Goal: Information Seeking & Learning: Learn about a topic

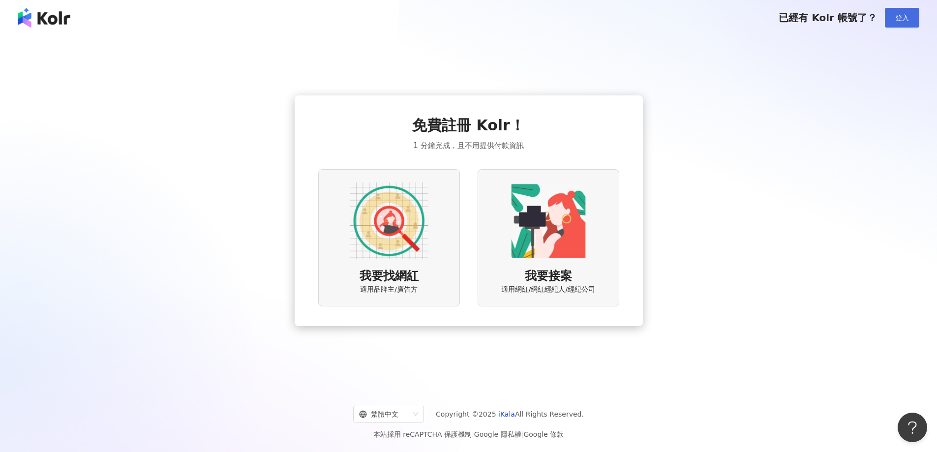
click at [895, 16] on span "登入" at bounding box center [902, 18] width 14 height 8
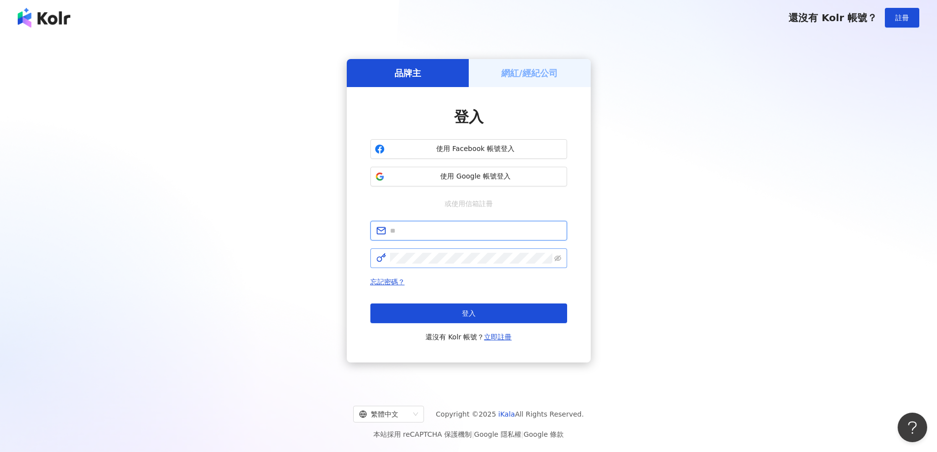
type input "**********"
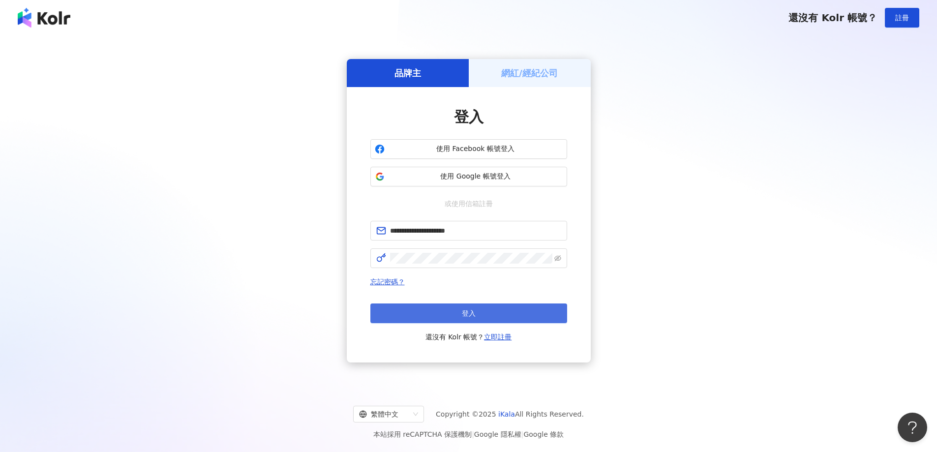
click at [481, 307] on button "登入" at bounding box center [468, 313] width 197 height 20
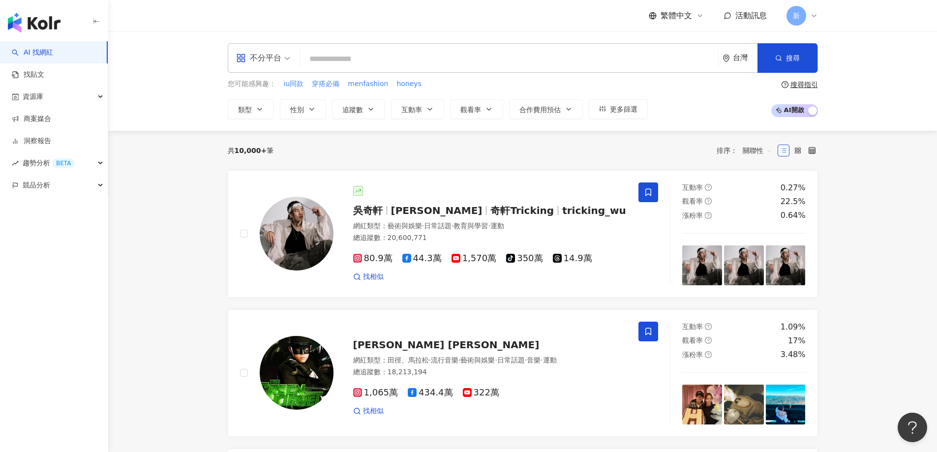
click at [357, 119] on div "不分平台 台灣 搜尋 您可能感興趣： iu同款 穿搭必備 menfashion honeys 類型 性別 追蹤數 互動率 觀看率 合作費用預估 更多篩選 搜尋…" at bounding box center [522, 80] width 828 height 99
click at [357, 111] on span "追蹤數" at bounding box center [352, 110] width 21 height 8
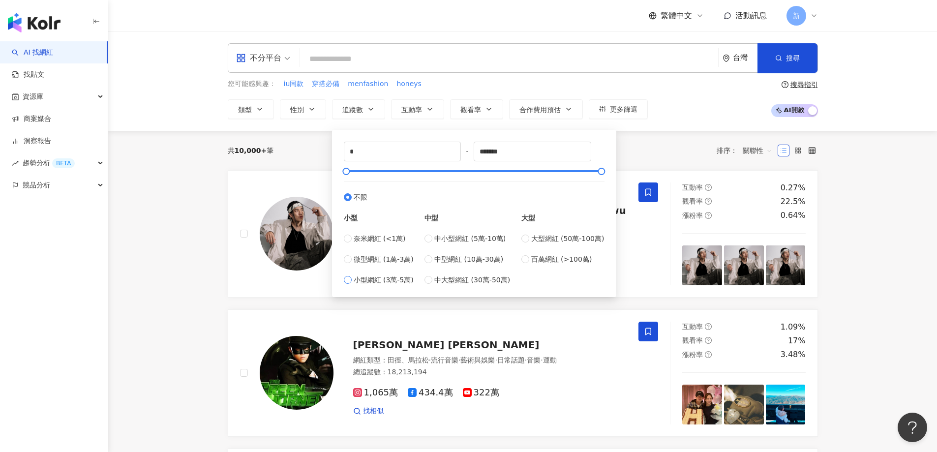
click at [391, 282] on span "小型網紅 (3萬-5萬)" at bounding box center [383, 279] width 60 height 11
type input "*****"
click at [474, 244] on div "中小型網紅 (5萬-10萬) 中型網紅 (10萬-30萬) 中大型網紅 (30萬-50萬)" at bounding box center [467, 259] width 86 height 52
click at [475, 241] on span "中小型網紅 (5萬-10萬)" at bounding box center [469, 238] width 71 height 11
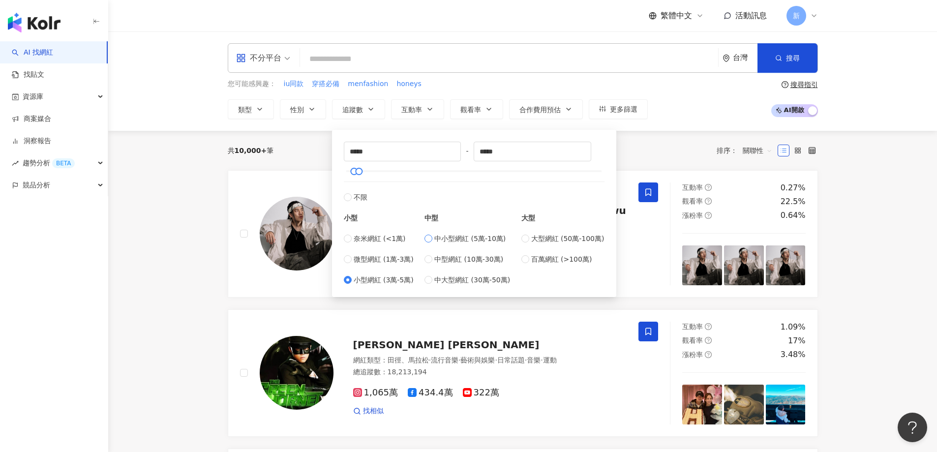
type input "*****"
click at [652, 148] on div "共 10,000+ 筆 排序： 關聯性" at bounding box center [523, 151] width 590 height 16
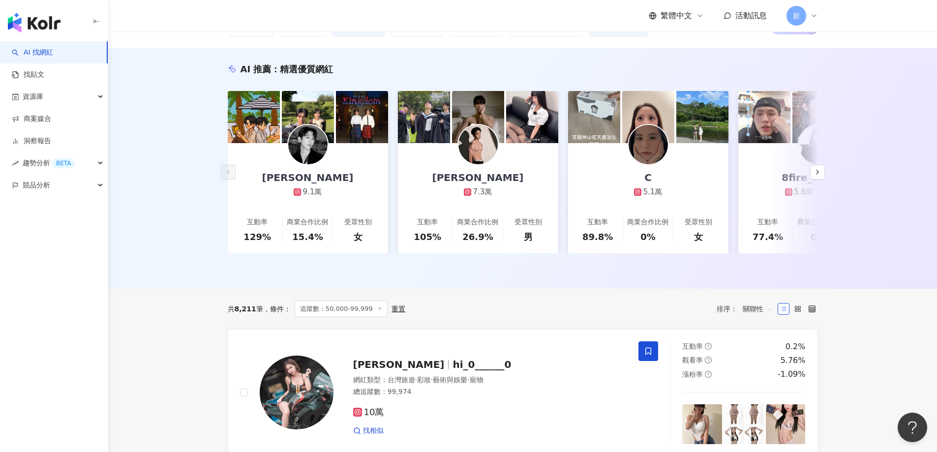
scroll to position [246, 0]
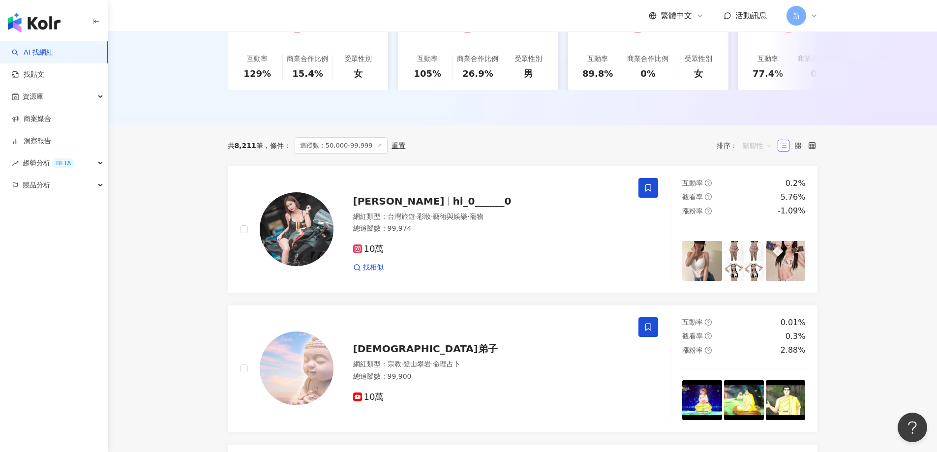
click at [750, 153] on span "關聯性" at bounding box center [756, 146] width 29 height 16
click at [441, 152] on div "共 8,211 筆 條件 ： 追蹤數：50,000-99,999 重置 排序： 關聯性" at bounding box center [523, 145] width 590 height 17
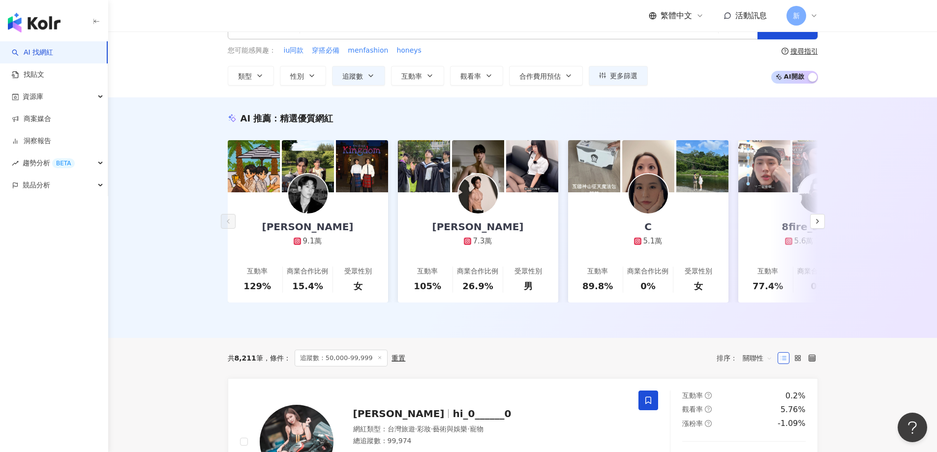
scroll to position [0, 0]
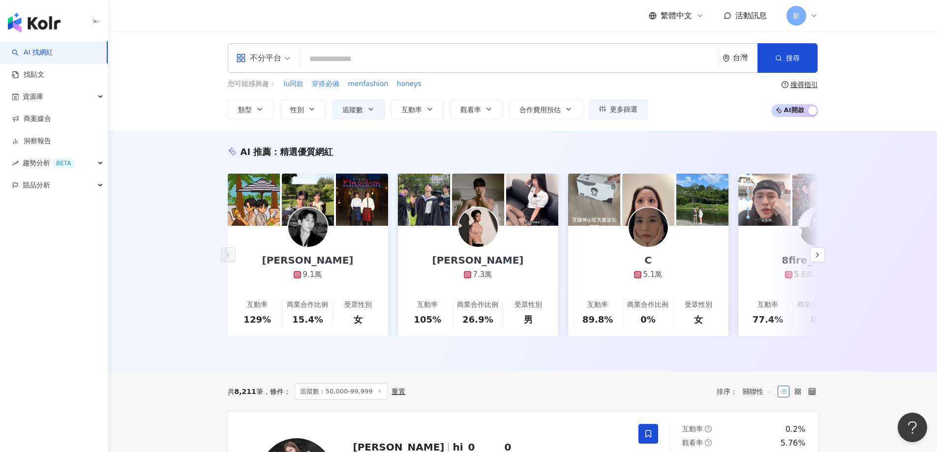
click at [366, 67] on input "search" at bounding box center [509, 59] width 410 height 19
type input "*"
click at [849, 326] on div "AI 推薦 ： 精選優質網紅 Leiro Lai 9.1萬 互動率 129% 商業合作比例 15.4% 受眾性別 女 [PERSON_NAME] 7.3萬 互…" at bounding box center [522, 251] width 828 height 240
click at [758, 394] on span "關聯性" at bounding box center [756, 391] width 29 height 16
click at [768, 363] on div "觀看率" at bounding box center [757, 361] width 25 height 11
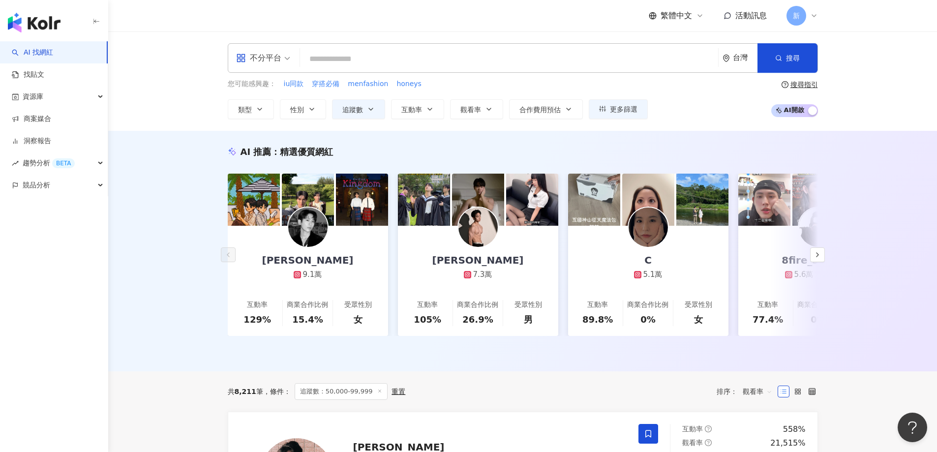
click at [264, 61] on div "不分平台" at bounding box center [258, 58] width 45 height 16
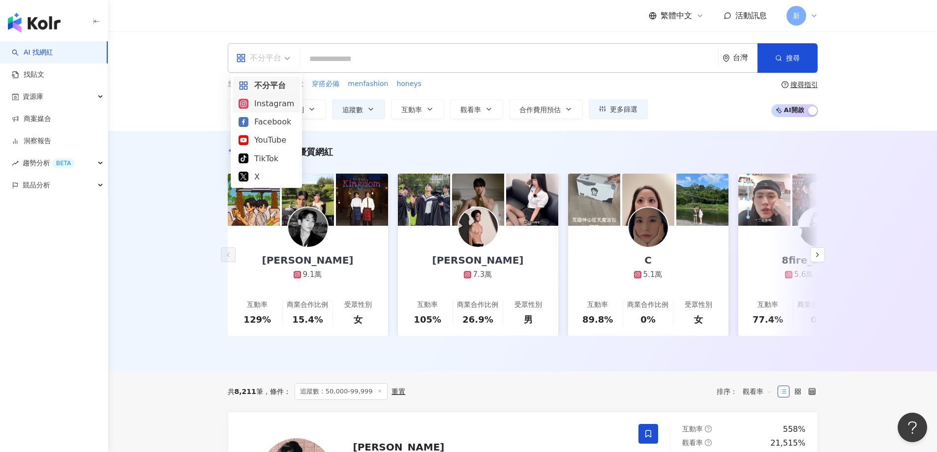
click at [276, 105] on div "Instagram" at bounding box center [266, 103] width 56 height 12
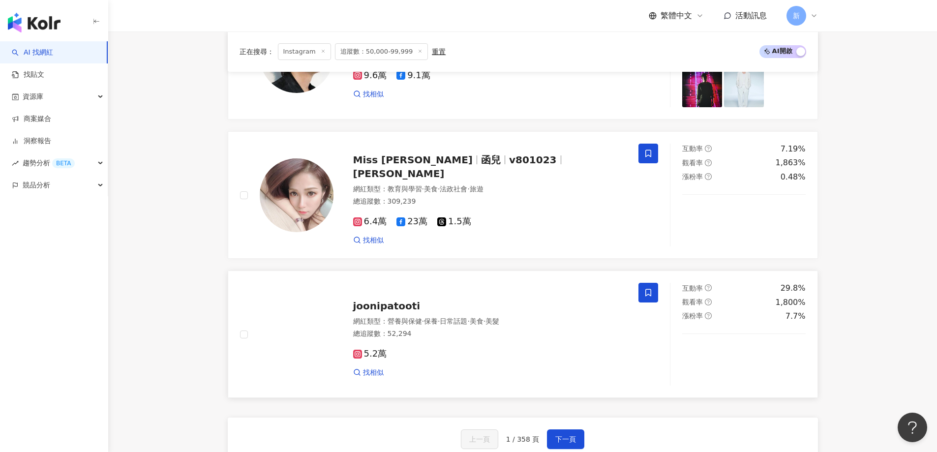
scroll to position [1868, 0]
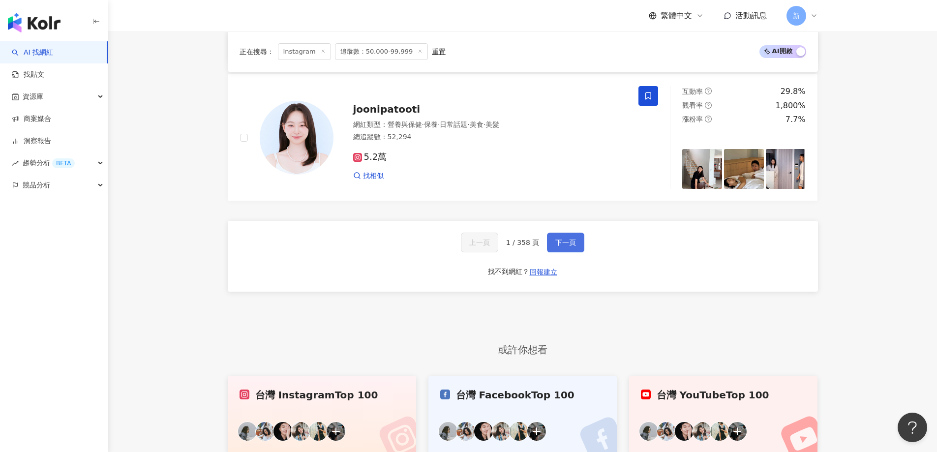
click at [560, 246] on span "下一頁" at bounding box center [565, 242] width 21 height 8
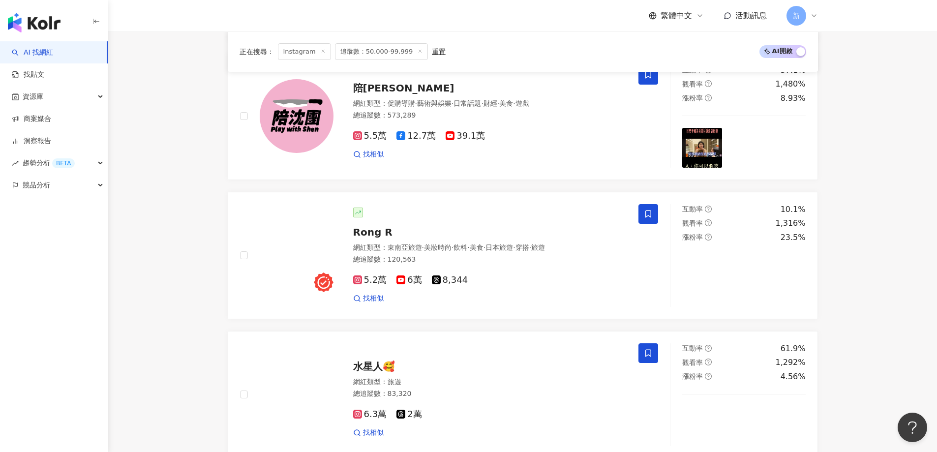
scroll to position [885, 0]
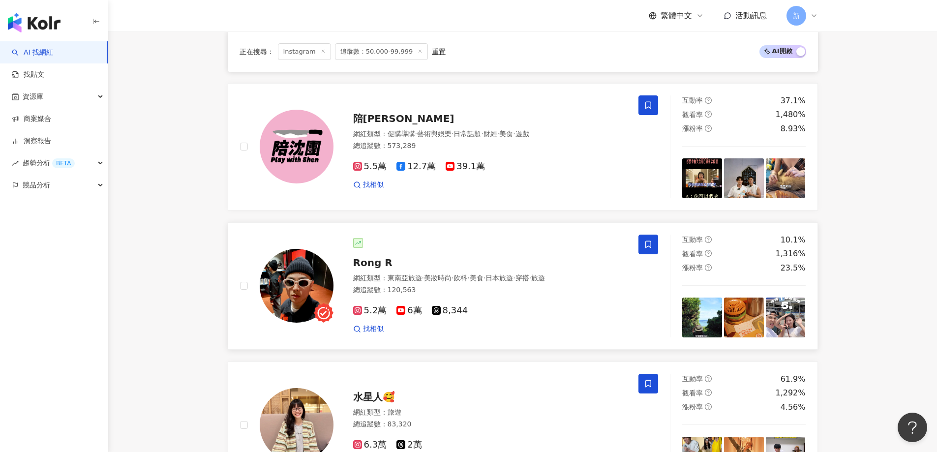
click at [514, 279] on div "Rong R 網紅類型 ： 東南亞旅遊 · 美妝時尚 · 飲料 · 美食 · 日本旅遊 · 穿搭 · 旅遊 總追蹤數 ： 120,563 5.2萬 6萬 8,…" at bounding box center [479, 286] width 293 height 96
